Goal: Navigation & Orientation: Find specific page/section

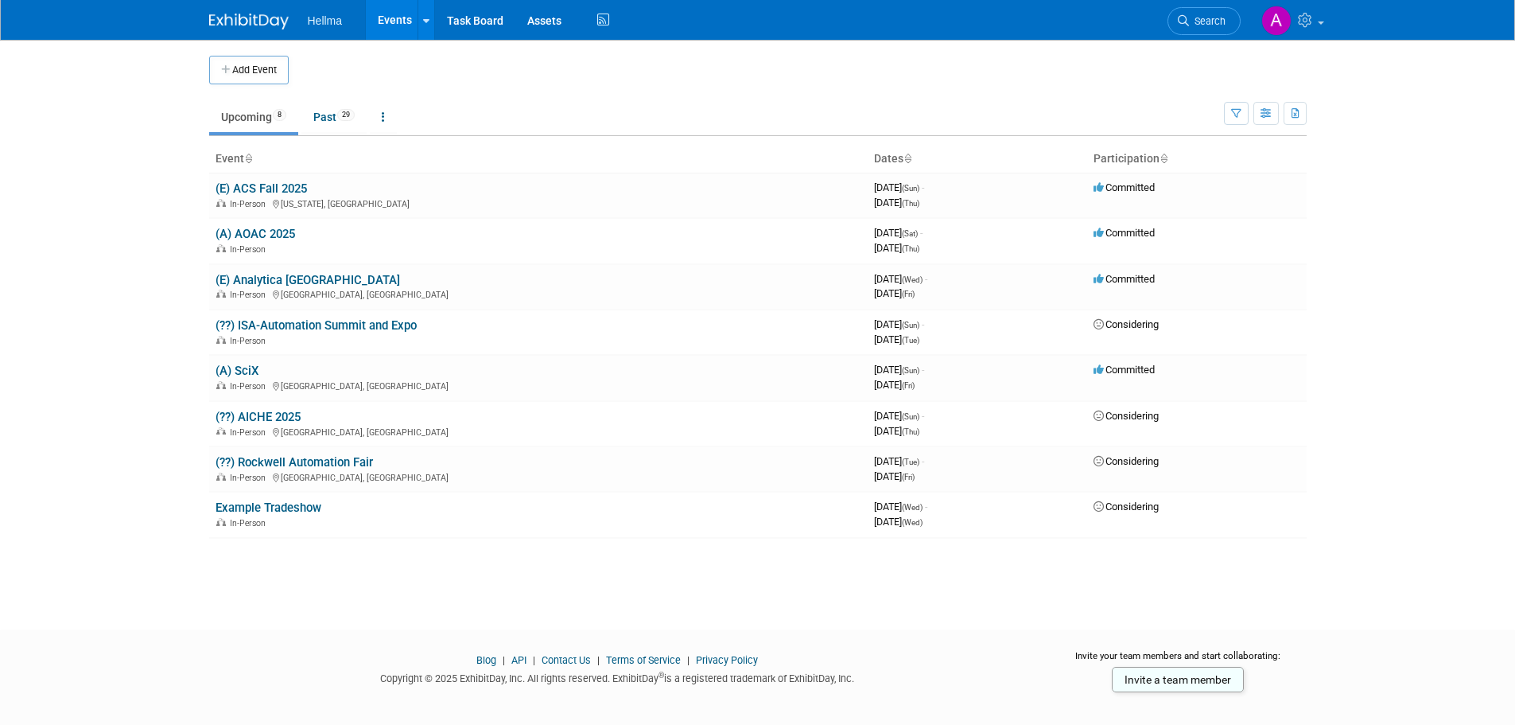
drag, startPoint x: 270, startPoint y: 281, endPoint x: 289, endPoint y: 280, distance: 19.1
click at [270, 281] on link "(E) Analytica [GEOGRAPHIC_DATA]" at bounding box center [308, 280] width 185 height 14
